Goal: Task Accomplishment & Management: Complete application form

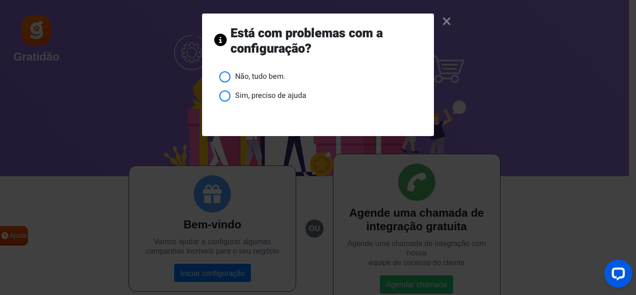
click at [242, 96] on font "Sim, preciso de ajuda" at bounding box center [270, 95] width 71 height 11
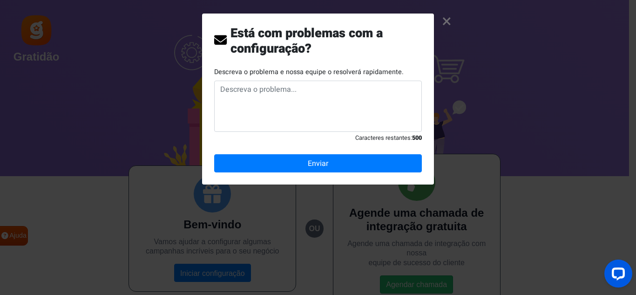
click at [444, 15] on font "×" at bounding box center [447, 21] width 10 height 26
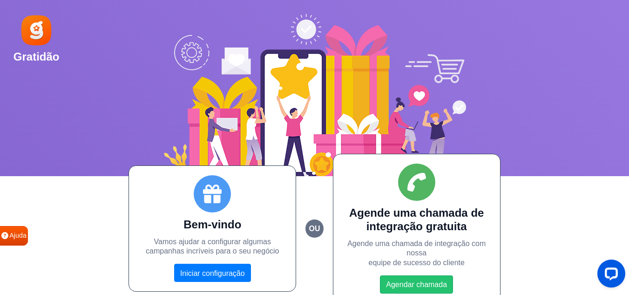
scroll to position [8, 0]
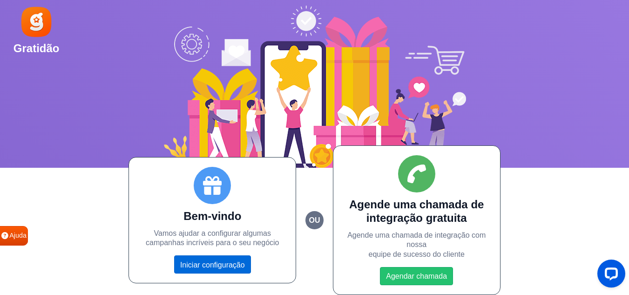
click at [208, 265] on font "Iniciar configuração" at bounding box center [212, 264] width 65 height 8
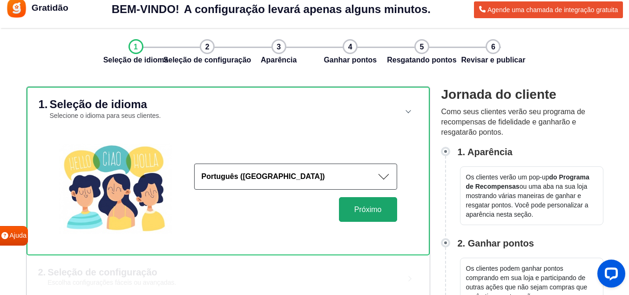
click at [355, 207] on font "Próximo" at bounding box center [367, 209] width 27 height 8
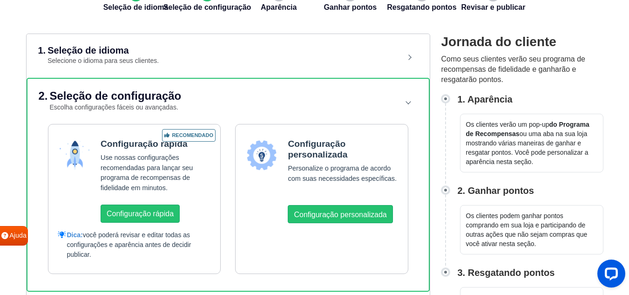
scroll to position [102, 0]
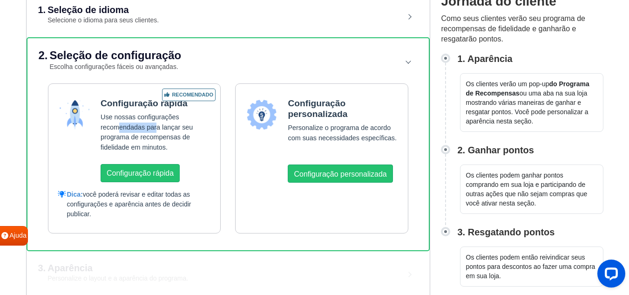
drag, startPoint x: 146, startPoint y: 126, endPoint x: 157, endPoint y: 124, distance: 10.9
click at [157, 124] on font "Use nossas configurações recomendadas para lançar seu programa de recompensas d…" at bounding box center [147, 132] width 92 height 38
drag, startPoint x: 104, startPoint y: 139, endPoint x: 137, endPoint y: 136, distance: 33.2
click at [137, 136] on font "Use nossas configurações recomendadas para lançar seu programa de recompensas d…" at bounding box center [147, 132] width 92 height 38
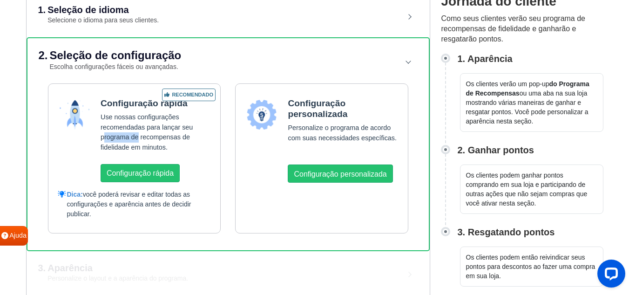
click at [137, 136] on font "Use nossas configurações recomendadas para lançar seu programa de recompensas d…" at bounding box center [147, 132] width 92 height 38
click at [338, 174] on font "Configuração personalizada" at bounding box center [340, 174] width 93 height 8
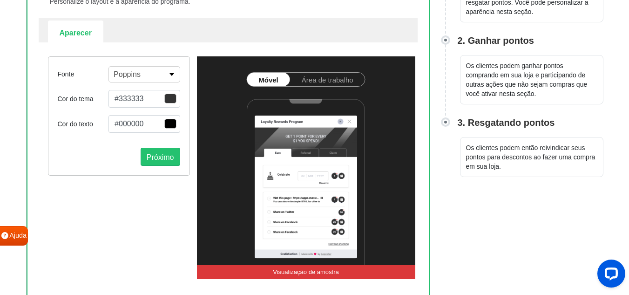
scroll to position [195, 0]
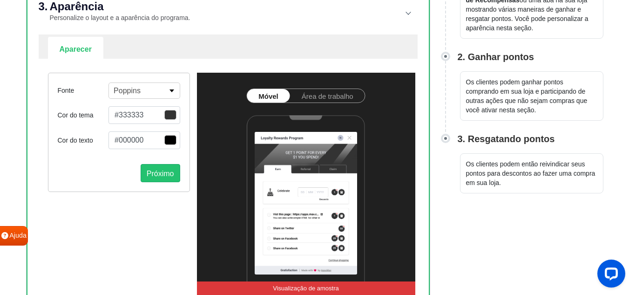
click at [317, 94] on font "Área de trabalho" at bounding box center [328, 96] width 52 height 8
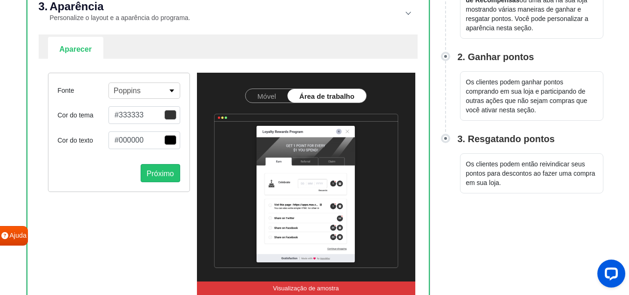
click at [276, 91] on link "Móvel" at bounding box center [267, 96] width 42 height 14
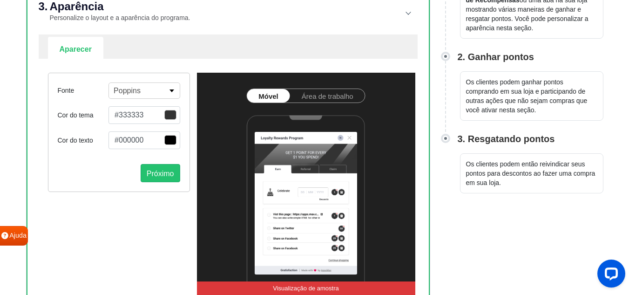
click at [176, 116] on span "button" at bounding box center [170, 115] width 12 height 10
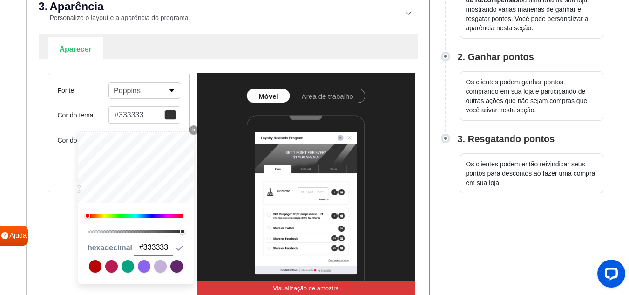
click at [129, 75] on div "Fonte Poppins Abel Alfa Slab One Anek Telugu Anton Archivo Archivo Black Arimo …" at bounding box center [119, 132] width 142 height 119
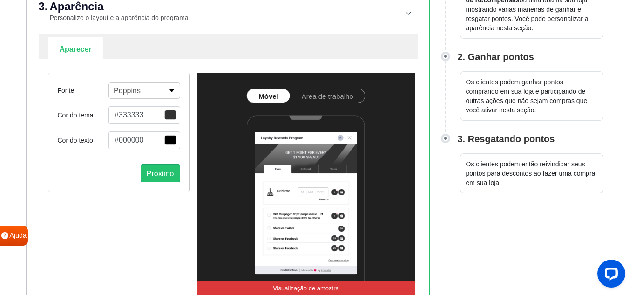
click at [130, 91] on font "Poppins" at bounding box center [127, 91] width 27 height 8
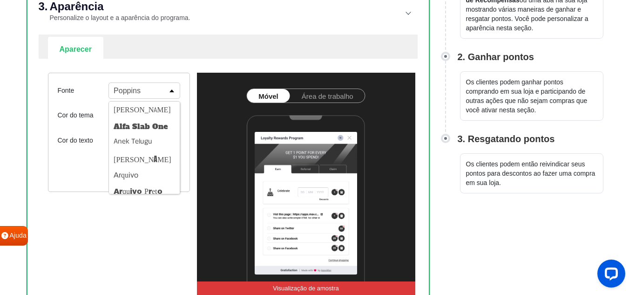
click at [97, 259] on div "Fonte Poppins Abel Alfa Slab One Anek Telugu Antônio Arquivo Arquivo Preto Arim…" at bounding box center [119, 184] width 156 height 222
click at [150, 110] on button "[PERSON_NAME]" at bounding box center [144, 110] width 70 height 16
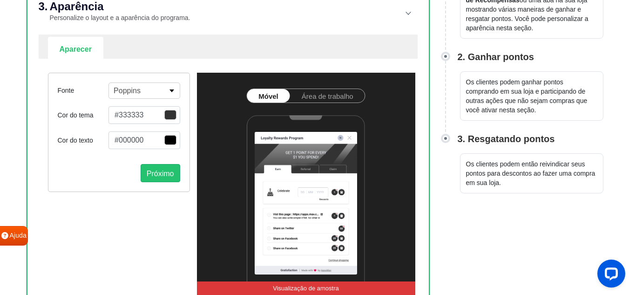
click at [147, 90] on button "Poppins" at bounding box center [144, 90] width 71 height 16
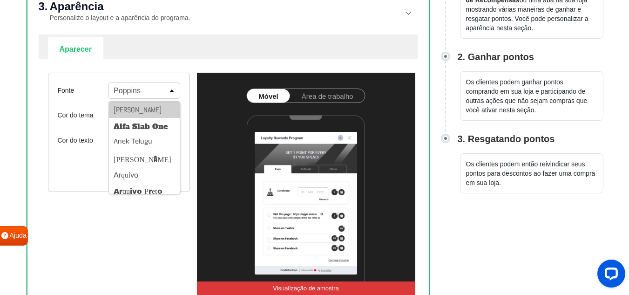
click at [147, 90] on button "Poppins" at bounding box center [144, 90] width 71 height 16
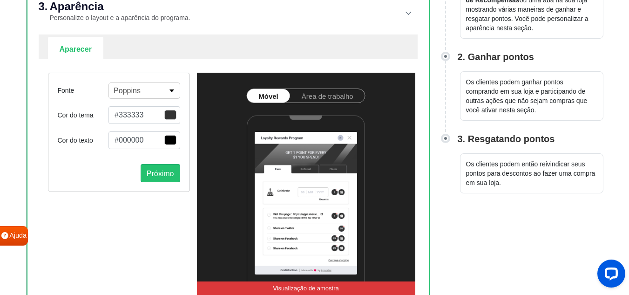
click at [143, 117] on button "#333333" at bounding box center [144, 115] width 71 height 18
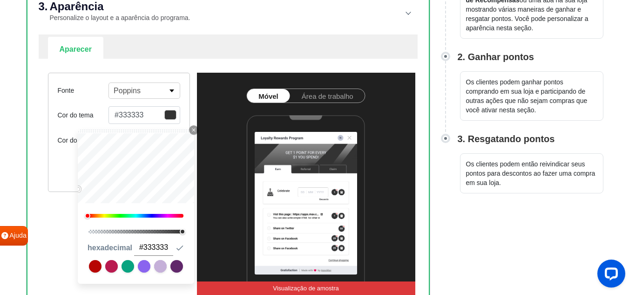
click at [160, 251] on input "#333333" at bounding box center [153, 247] width 39 height 16
paste input "451f60"
type input "#451f60"
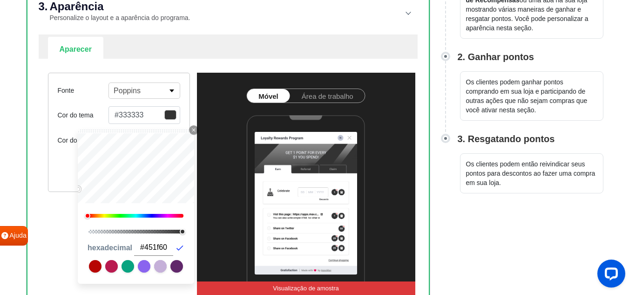
type input "#451f60"
click at [180, 248] on icon "button" at bounding box center [180, 247] width 7 height 5
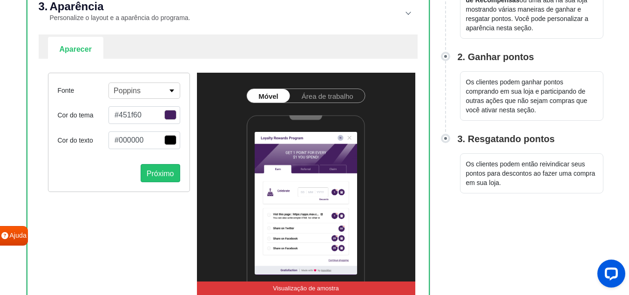
click at [75, 214] on div "Fonte Poppins Abel Alfa Slab One Anek Telugu Antônio Arquivo Arquivo Preto Arim…" at bounding box center [119, 184] width 156 height 222
click at [174, 147] on button "#000000" at bounding box center [144, 140] width 71 height 18
click at [64, 232] on div "Fonte Poppins Abel Alfa Slab One Anek Telugu Antônio Arquivo Arquivo Preto Arim…" at bounding box center [119, 184] width 156 height 222
click at [164, 173] on font "Próximo" at bounding box center [160, 173] width 27 height 8
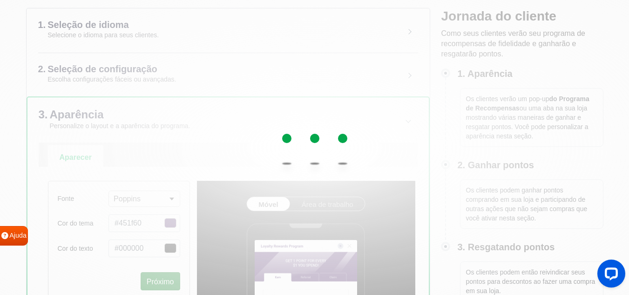
scroll to position [55, 0]
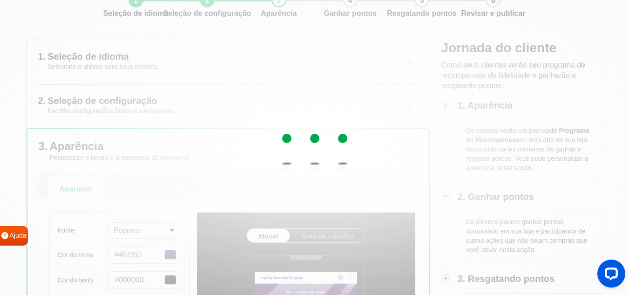
select select "right"
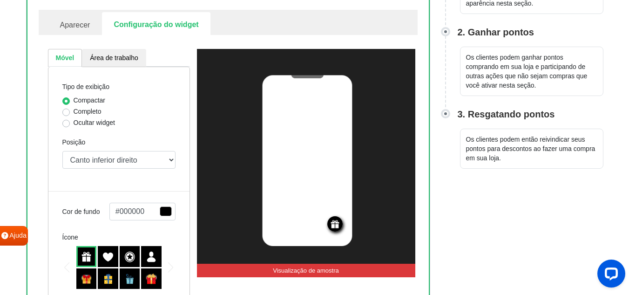
scroll to position [241, 0]
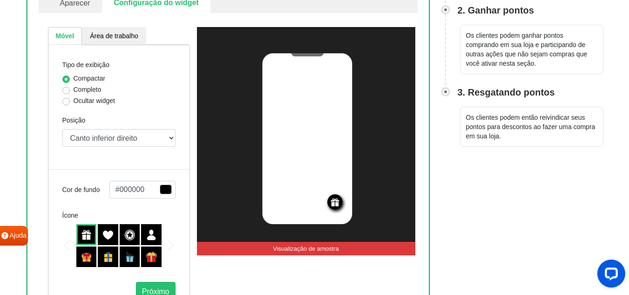
click at [151, 234] on img at bounding box center [151, 234] width 11 height 11
click at [88, 234] on img at bounding box center [86, 234] width 11 height 11
click at [163, 194] on span "button" at bounding box center [166, 189] width 12 height 10
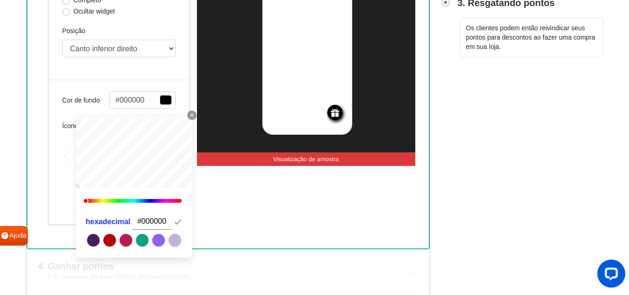
scroll to position [334, 0]
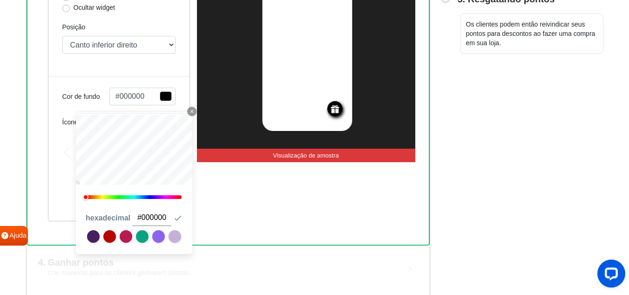
click at [154, 216] on input "#000000" at bounding box center [151, 218] width 39 height 16
paste input "451f6"
type input "#451f60"
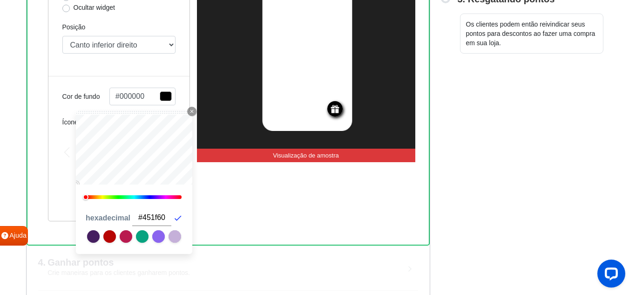
type input "#451f60"
click at [177, 217] on icon "button" at bounding box center [177, 217] width 9 height 9
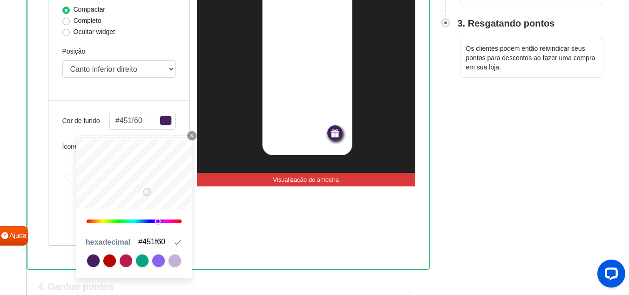
scroll to position [241, 0]
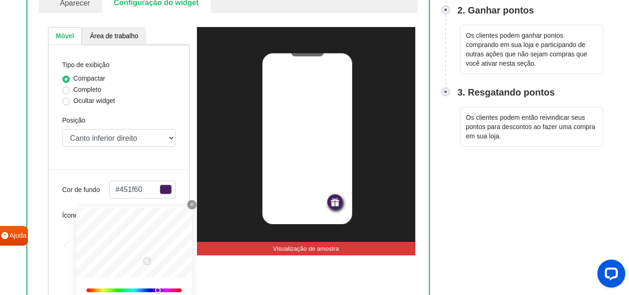
click at [169, 155] on div "Tipo de exibição Compactar Completo Ocultar widget Posição Canto superior direi…" at bounding box center [119, 180] width 142 height 270
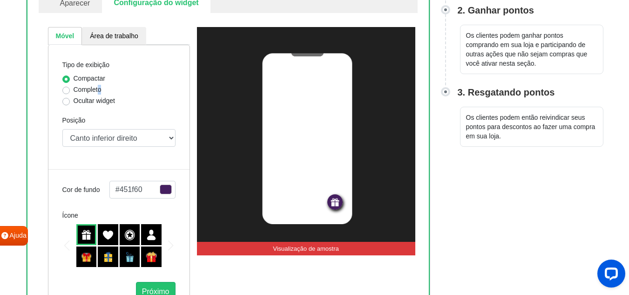
click at [99, 89] on font "Completo" at bounding box center [88, 89] width 28 height 7
click at [91, 90] on font "Completo" at bounding box center [88, 89] width 28 height 7
click at [70, 90] on input "Completo" at bounding box center [65, 89] width 7 height 9
radio input "true"
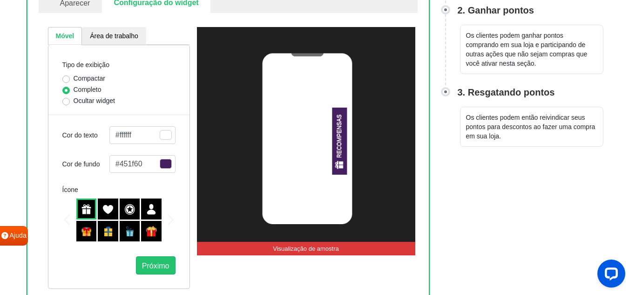
click at [76, 101] on font "Ocultar widget" at bounding box center [94, 100] width 41 height 7
click at [70, 101] on input "Ocultar widget" at bounding box center [65, 100] width 7 height 9
radio input "true"
click at [74, 78] on label "Compactar" at bounding box center [90, 79] width 32 height 10
click at [68, 78] on input "Compactar" at bounding box center [65, 78] width 7 height 9
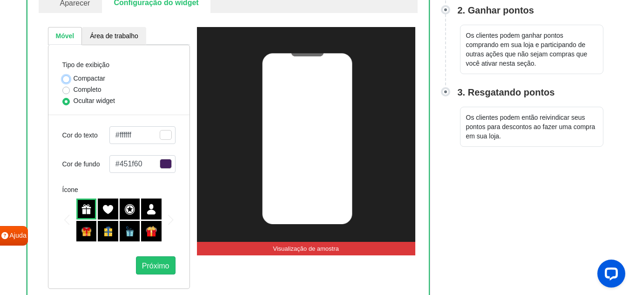
radio input "true"
select select "right"
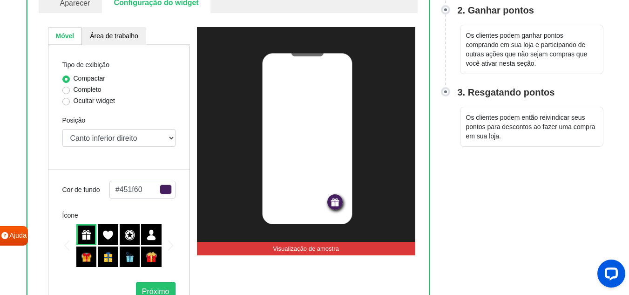
click at [105, 36] on font "Área de trabalho" at bounding box center [114, 35] width 48 height 7
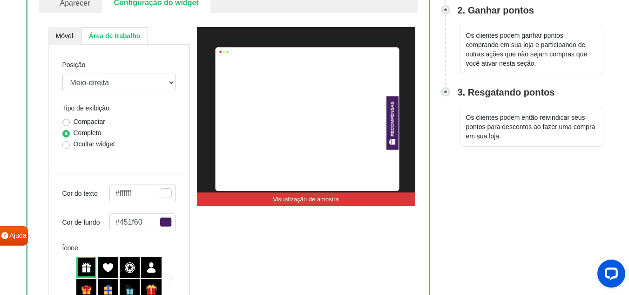
click at [163, 188] on span "button" at bounding box center [166, 193] width 12 height 10
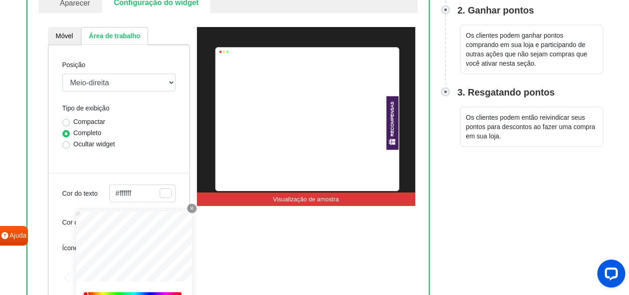
click at [115, 136] on div "Completo" at bounding box center [118, 133] width 113 height 11
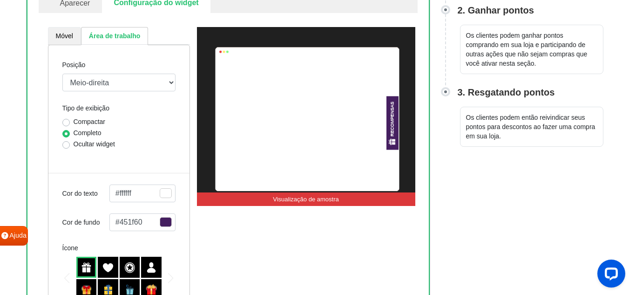
click at [64, 43] on link "Móvel" at bounding box center [64, 36] width 33 height 18
select select "right"
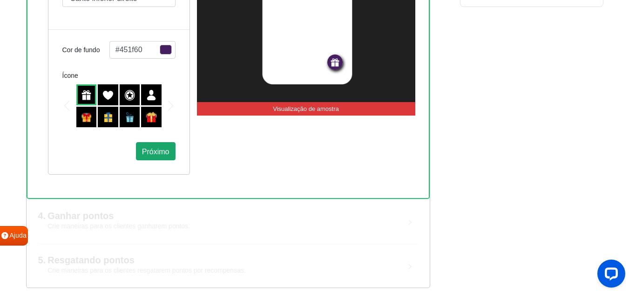
click at [153, 154] on font "Próximo" at bounding box center [155, 151] width 27 height 8
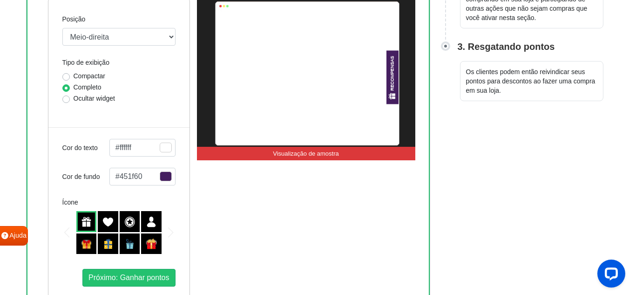
scroll to position [288, 0]
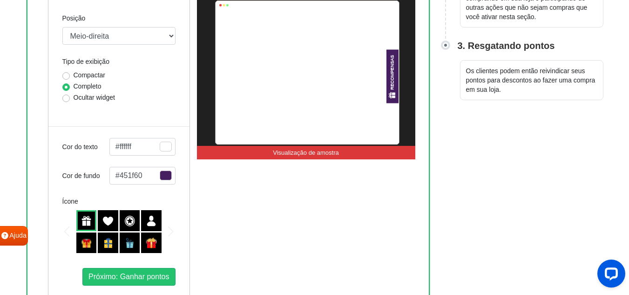
click at [96, 77] on font "Compactar" at bounding box center [90, 74] width 32 height 7
click at [70, 77] on input "Compactar" at bounding box center [65, 74] width 7 height 9
radio input "true"
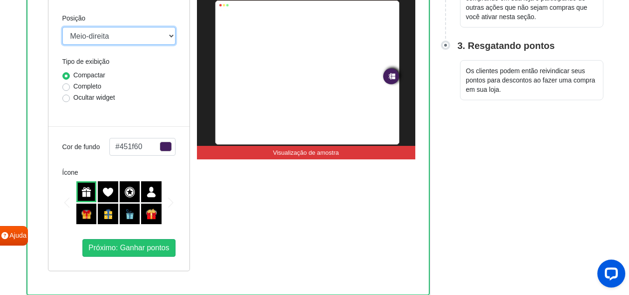
click at [114, 42] on select "Meio-direita Meio-esquerda Barra superior Canto superior esquerdo Canto superio…" at bounding box center [118, 36] width 113 height 18
click at [62, 27] on select "Meio-direita Meio-esquerda Barra superior Canto superior esquerdo Canto superio…" at bounding box center [118, 36] width 113 height 18
drag, startPoint x: 103, startPoint y: 39, endPoint x: 98, endPoint y: 44, distance: 7.6
click at [103, 39] on select "Meio-direita Meio-esquerda Barra superior Canto superior esquerdo Canto superio…" at bounding box center [118, 36] width 113 height 18
click at [62, 27] on select "Meio-direita Meio-esquerda Barra superior Canto superior esquerdo Canto superio…" at bounding box center [118, 36] width 113 height 18
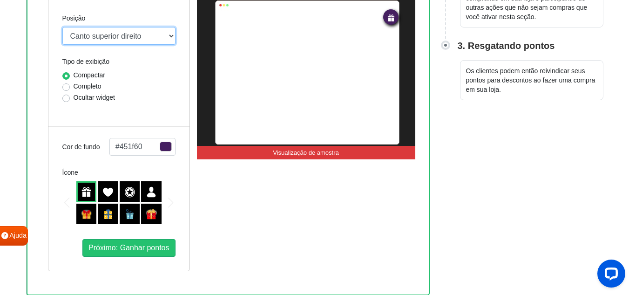
click at [110, 39] on select "Meio-direita Meio-esquerda Barra superior Canto superior esquerdo Canto superio…" at bounding box center [118, 36] width 113 height 18
click at [62, 27] on select "Meio-direita Meio-esquerda Barra superior Canto superior esquerdo Canto superio…" at bounding box center [118, 36] width 113 height 18
click at [115, 41] on select "Meio-direita Meio-esquerda Barra superior Canto superior esquerdo Canto superio…" at bounding box center [118, 36] width 113 height 18
select select "lower-right-corner"
click at [62, 27] on select "Meio-direita Meio-esquerda Barra superior Canto superior esquerdo Canto superio…" at bounding box center [118, 36] width 113 height 18
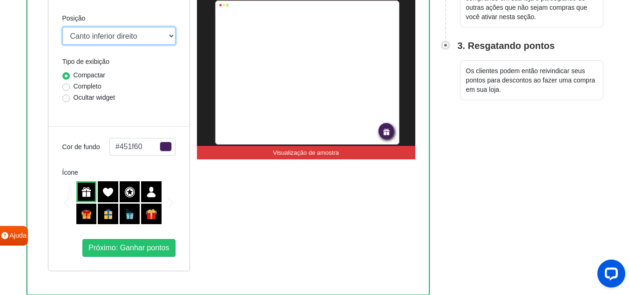
click at [127, 43] on select "Meio-direita Meio-esquerda Barra superior Canto superior esquerdo Canto superio…" at bounding box center [118, 36] width 113 height 18
click at [241, 209] on div "RECOMPENSAS Visualização de amostra" at bounding box center [306, 125] width 218 height 291
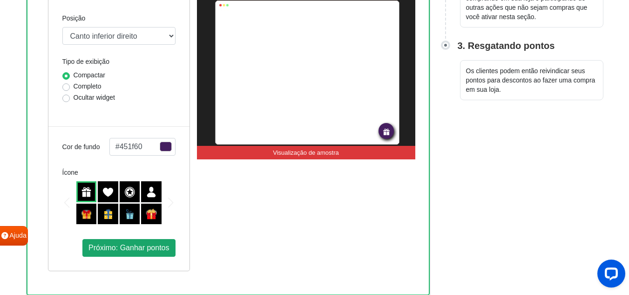
click at [152, 249] on font "Próximo: Ganhar pontos" at bounding box center [129, 248] width 81 height 8
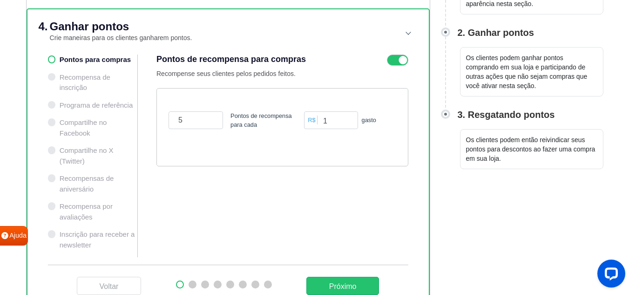
scroll to position [241, 0]
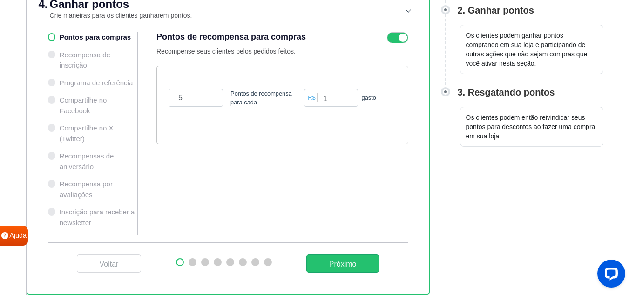
click at [99, 80] on ul "Pontos para compras Recompensa de inscrição Programa de referência Compartilhe …" at bounding box center [93, 133] width 90 height 203
click at [54, 37] on ul "Pontos para compras Recompensa de inscrição Programa de referência Compartilhe …" at bounding box center [93, 133] width 90 height 203
click at [207, 97] on input "6" at bounding box center [196, 98] width 54 height 18
type input "7"
click at [209, 94] on input "7" at bounding box center [196, 98] width 54 height 18
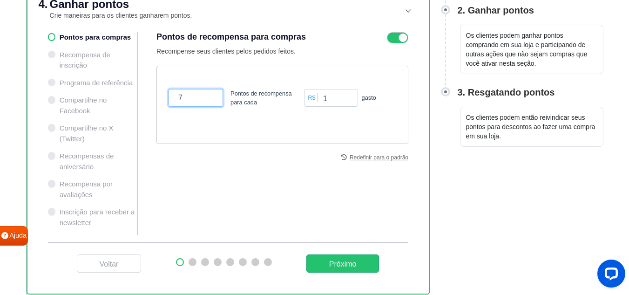
click at [192, 96] on input "7" at bounding box center [196, 98] width 54 height 18
click at [414, 30] on header "4. Ganhar pontos Crie maneiras para os clientes ganharem pontos." at bounding box center [228, 9] width 379 height 45
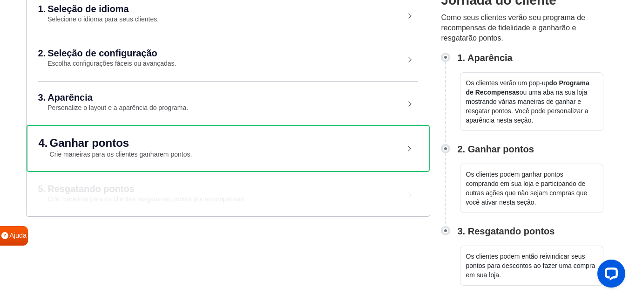
scroll to position [102, 0]
click at [163, 183] on div "5. Resgatando pontos Crie maneiras para os clientes resgatarem pontos por recom…" at bounding box center [228, 194] width 403 height 44
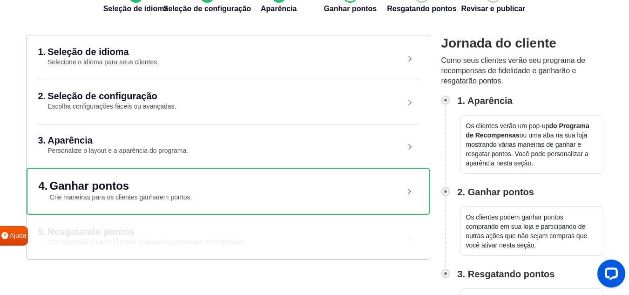
scroll to position [0, 0]
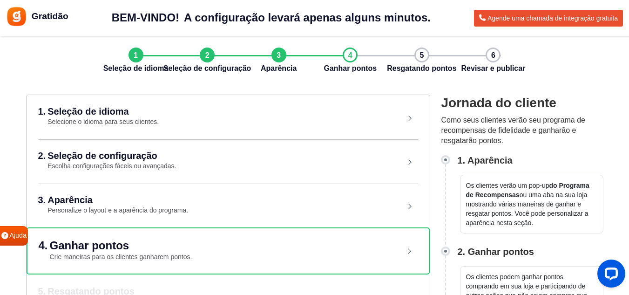
click at [53, 17] on font "Gratidão" at bounding box center [50, 16] width 37 height 10
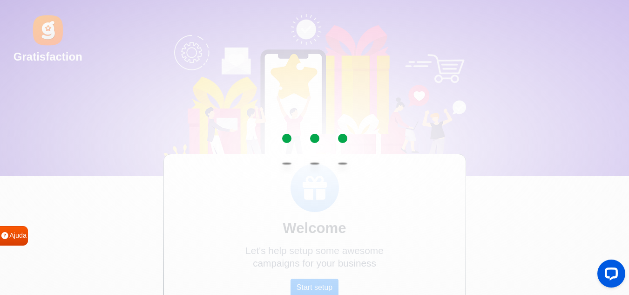
scroll to position [8, 0]
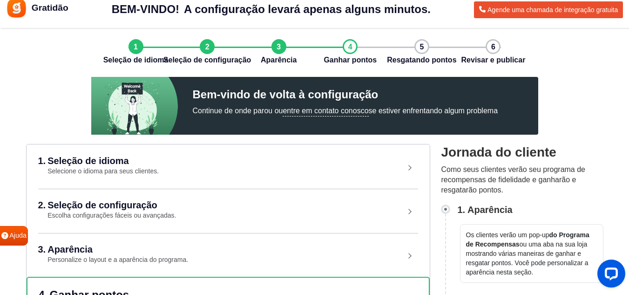
click at [359, 113] on font "entre em contato conosco" at bounding box center [326, 111] width 86 height 8
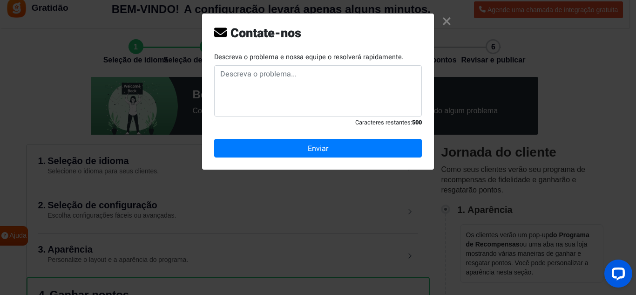
click at [455, 19] on div "× Contate-nos Descreva o problema e nossa equipe o resolverá rapidamente. Carac…" at bounding box center [318, 147] width 636 height 295
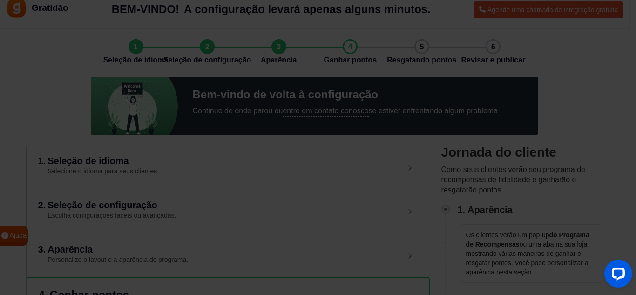
click at [439, 20] on div "BEM-VINDO! A configuração levará apenas alguns minutos. A configuração levará a…" at bounding box center [271, 10] width 406 height 24
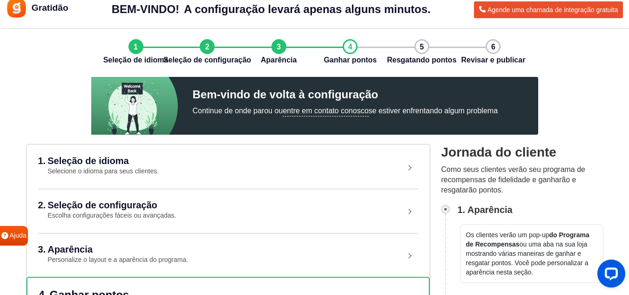
click at [14, 7] on img at bounding box center [16, 8] width 21 height 21
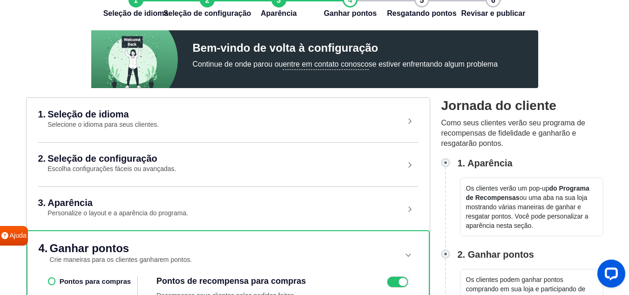
scroll to position [195, 0]
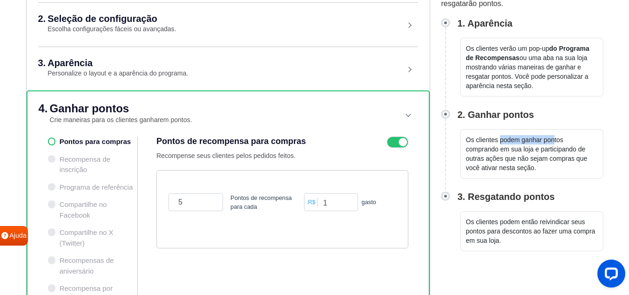
drag, startPoint x: 535, startPoint y: 144, endPoint x: 559, endPoint y: 140, distance: 24.6
click at [559, 140] on p "Os clientes podem ganhar pontos comprando em sua loja e participando de outras …" at bounding box center [531, 153] width 143 height 49
click at [559, 139] on font "Os clientes podem ganhar pontos comprando em sua loja e participando de outras …" at bounding box center [527, 153] width 122 height 35
drag, startPoint x: 550, startPoint y: 151, endPoint x: 591, endPoint y: 151, distance: 40.5
click at [591, 151] on p "Os clientes podem ganhar pontos comprando em sua loja e participando de outras …" at bounding box center [531, 153] width 143 height 49
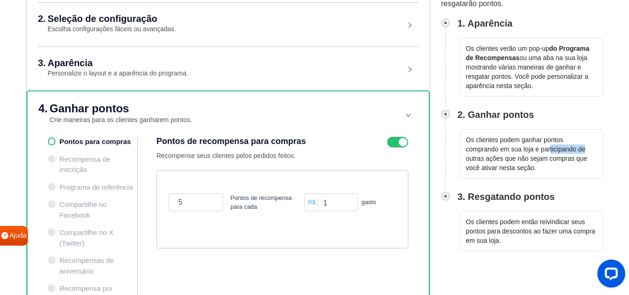
click at [591, 151] on p "Os clientes podem ganhar pontos comprando em sua loja e participando de outras …" at bounding box center [531, 153] width 143 height 49
drag, startPoint x: 486, startPoint y: 160, endPoint x: 534, endPoint y: 160, distance: 48.0
click at [534, 160] on font "Os clientes podem ganhar pontos comprando em sua loja e participando de outras …" at bounding box center [527, 153] width 122 height 35
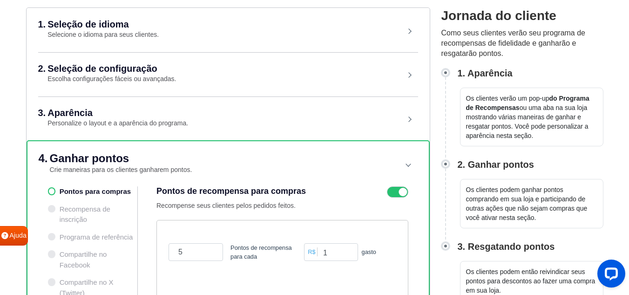
scroll to position [120, 0]
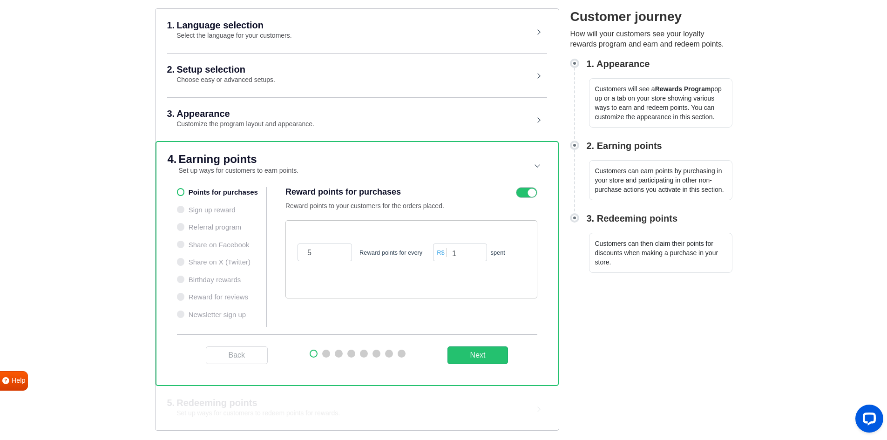
click at [231, 130] on header "3. Appearance Customize the program layout and appearance." at bounding box center [357, 118] width 380 height 43
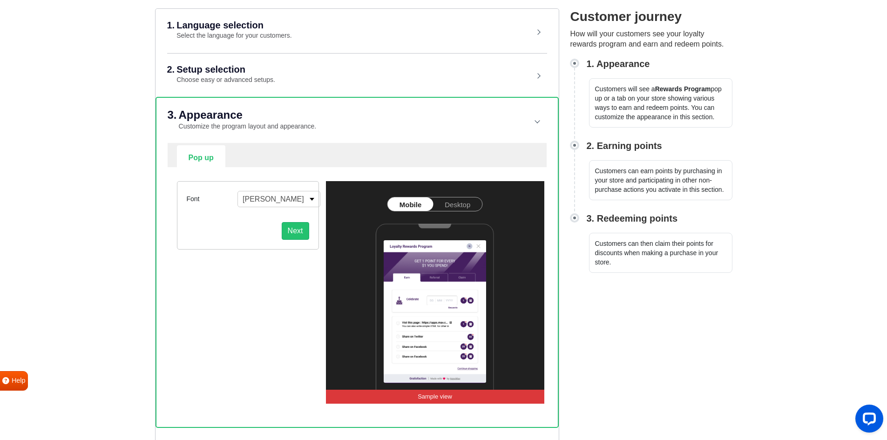
click at [245, 61] on header "2. Setup selection Choose easy or advanced setups." at bounding box center [357, 74] width 380 height 43
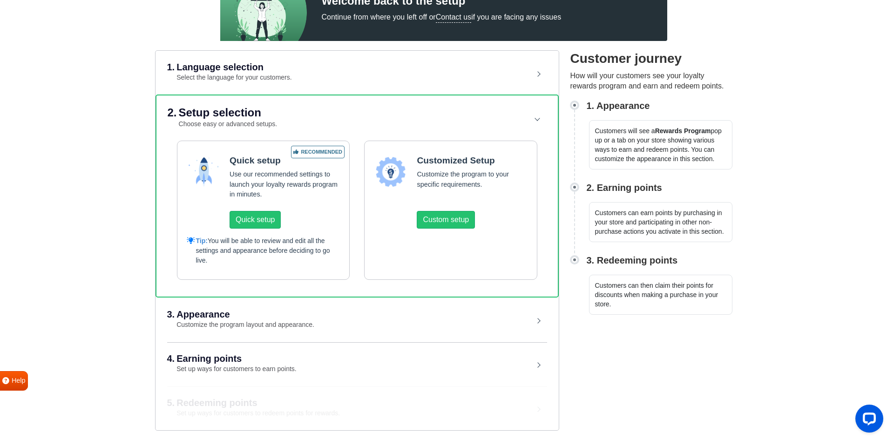
scroll to position [102, 0]
click at [248, 220] on button "Quick setup" at bounding box center [255, 220] width 51 height 18
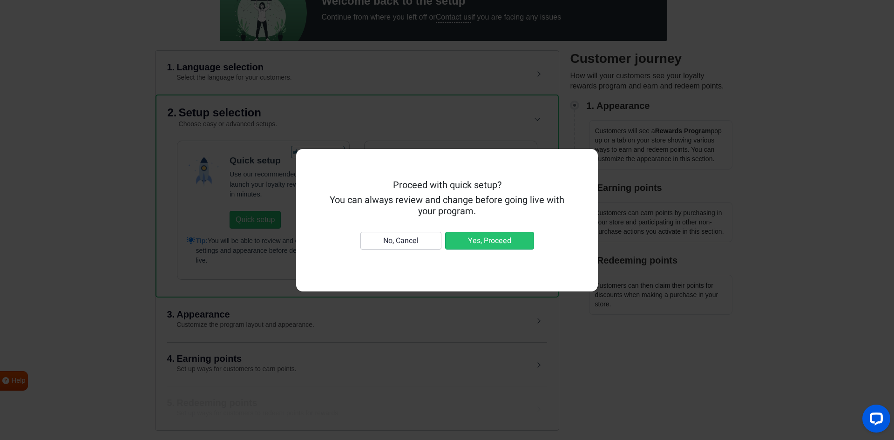
click at [731, 58] on div "Proceed with quick setup? You can always review and change before going live wi…" at bounding box center [447, 220] width 894 height 440
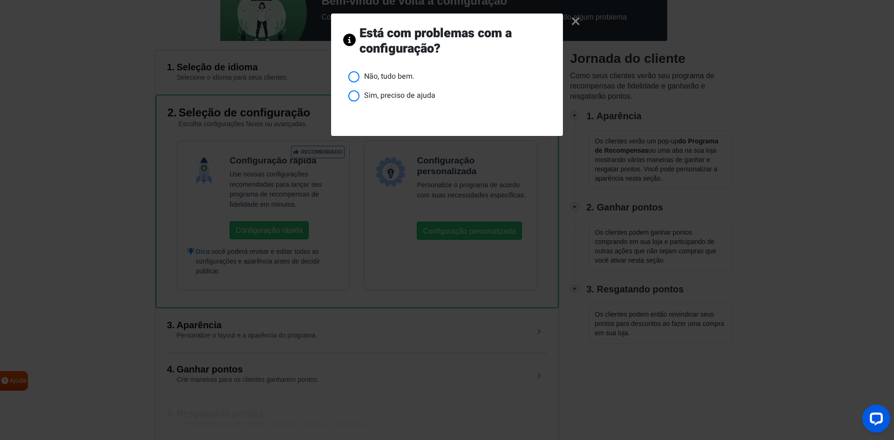
drag, startPoint x: 574, startPoint y: 22, endPoint x: 564, endPoint y: 34, distance: 15.2
click at [574, 22] on font "×" at bounding box center [576, 21] width 10 height 26
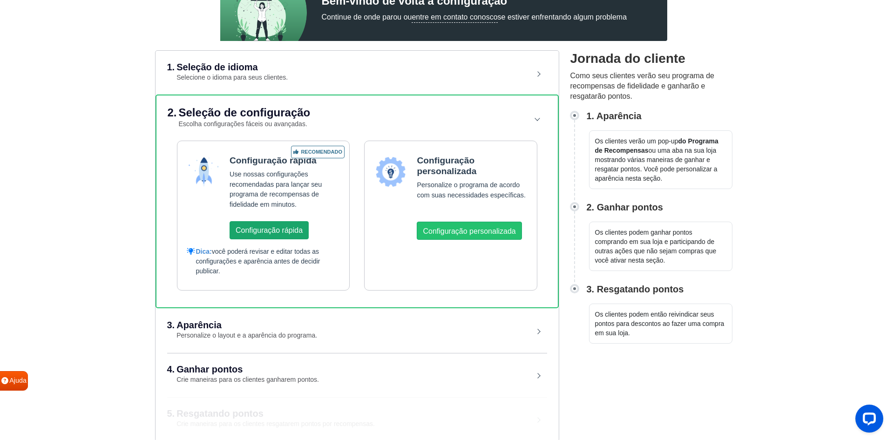
click at [286, 230] on font "Configuração rápida" at bounding box center [269, 230] width 67 height 8
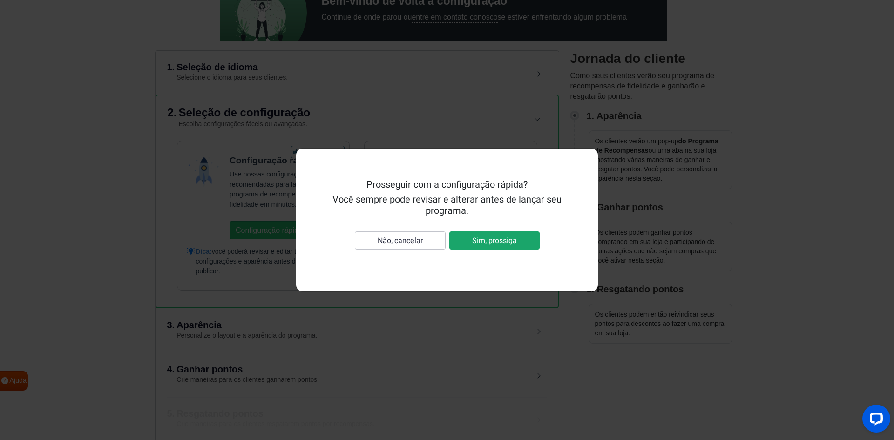
click at [475, 244] on font "Sim, prossiga" at bounding box center [494, 240] width 45 height 11
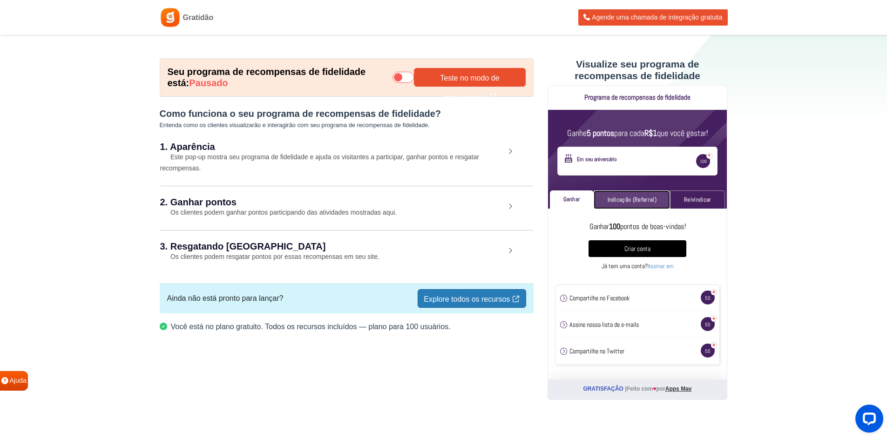
click at [648, 203] on font "Indicação (Referral)" at bounding box center [632, 199] width 49 height 7
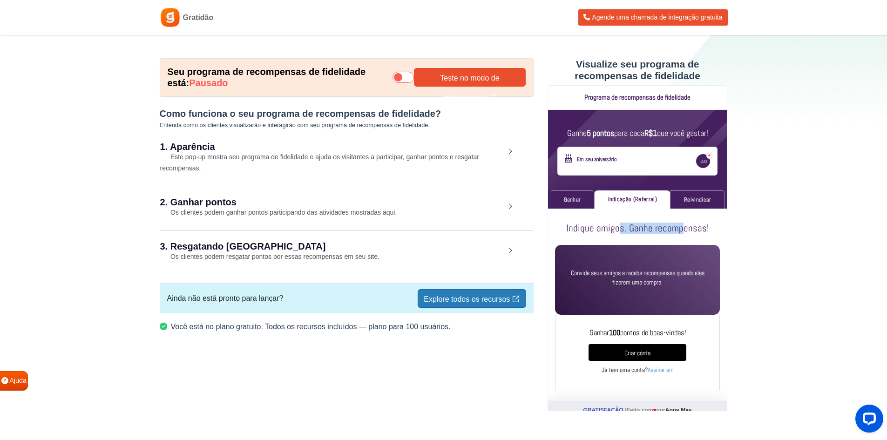
click at [688, 228] on font "Indique amigos. Ganhe recompensas!" at bounding box center [637, 228] width 143 height 13
drag, startPoint x: 705, startPoint y: 272, endPoint x: 754, endPoint y: 267, distance: 49.1
click at [728, 267] on html "Programa de recompensas de fidelidade Carregando… Programa de recompensas de fi…" at bounding box center [638, 253] width 180 height 336
click at [766, 264] on section "Seu programa de recompensas de fidelidade está: Pausado Teste no modo de admini…" at bounding box center [443, 248] width 887 height 426
